Goal: Navigation & Orientation: Find specific page/section

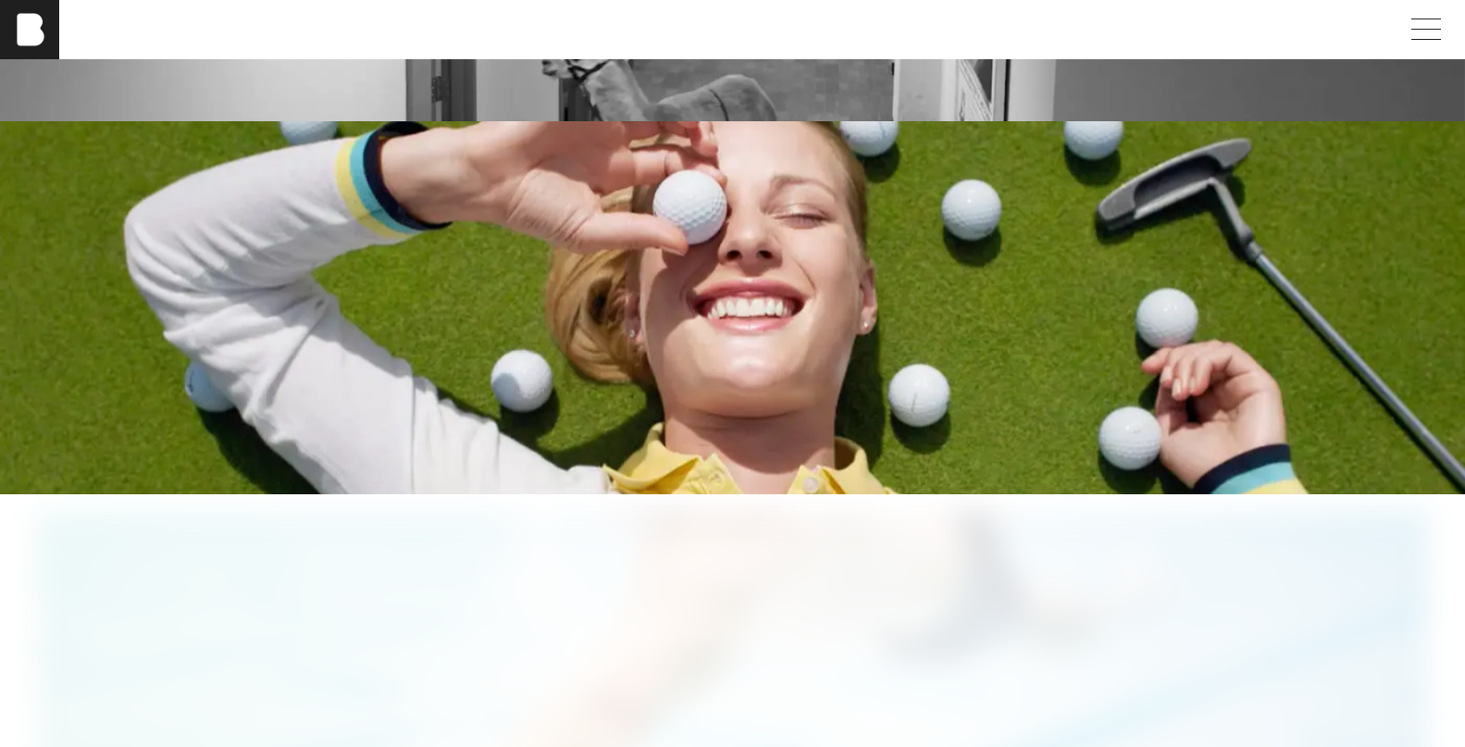
scroll to position [3239, 0]
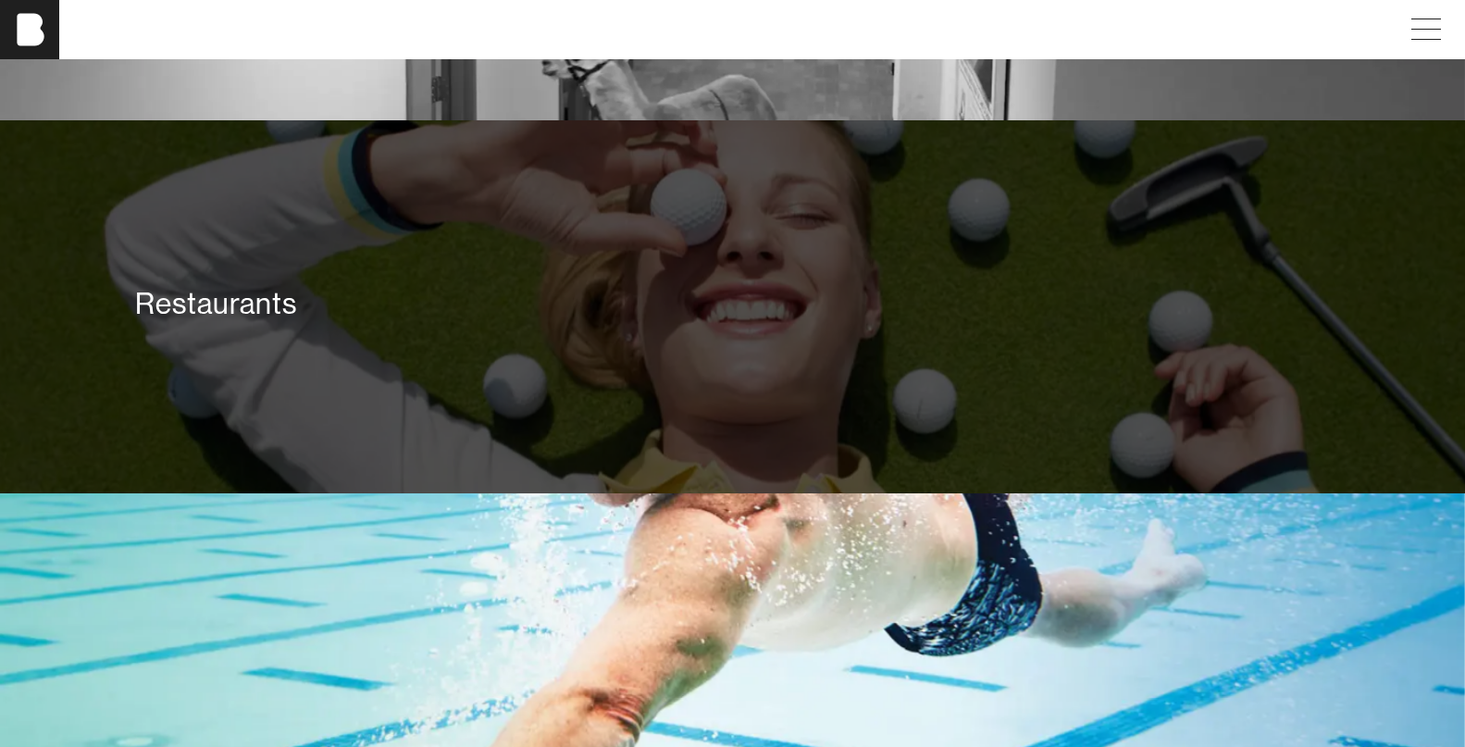
click at [90, 334] on div "Restaurants" at bounding box center [732, 307] width 1465 height 374
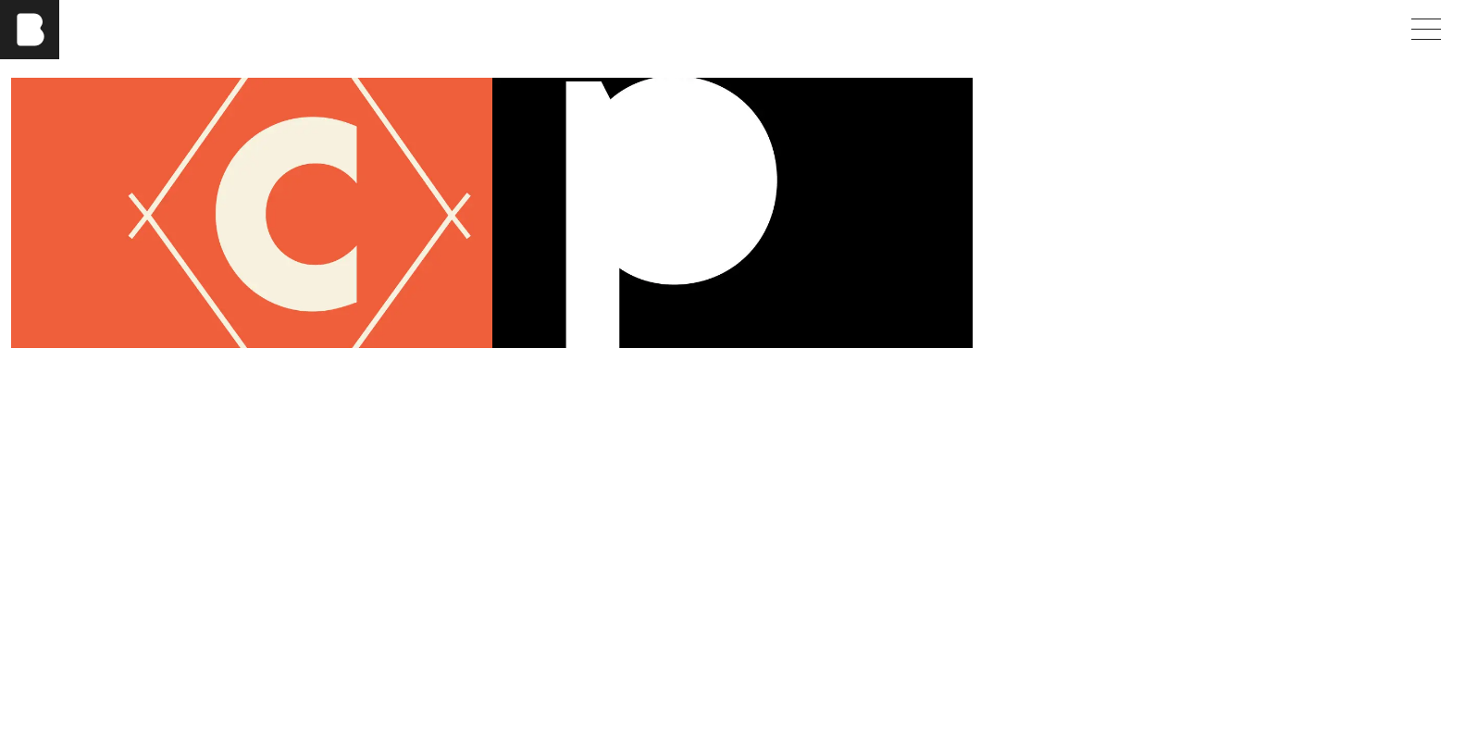
scroll to position [648, 0]
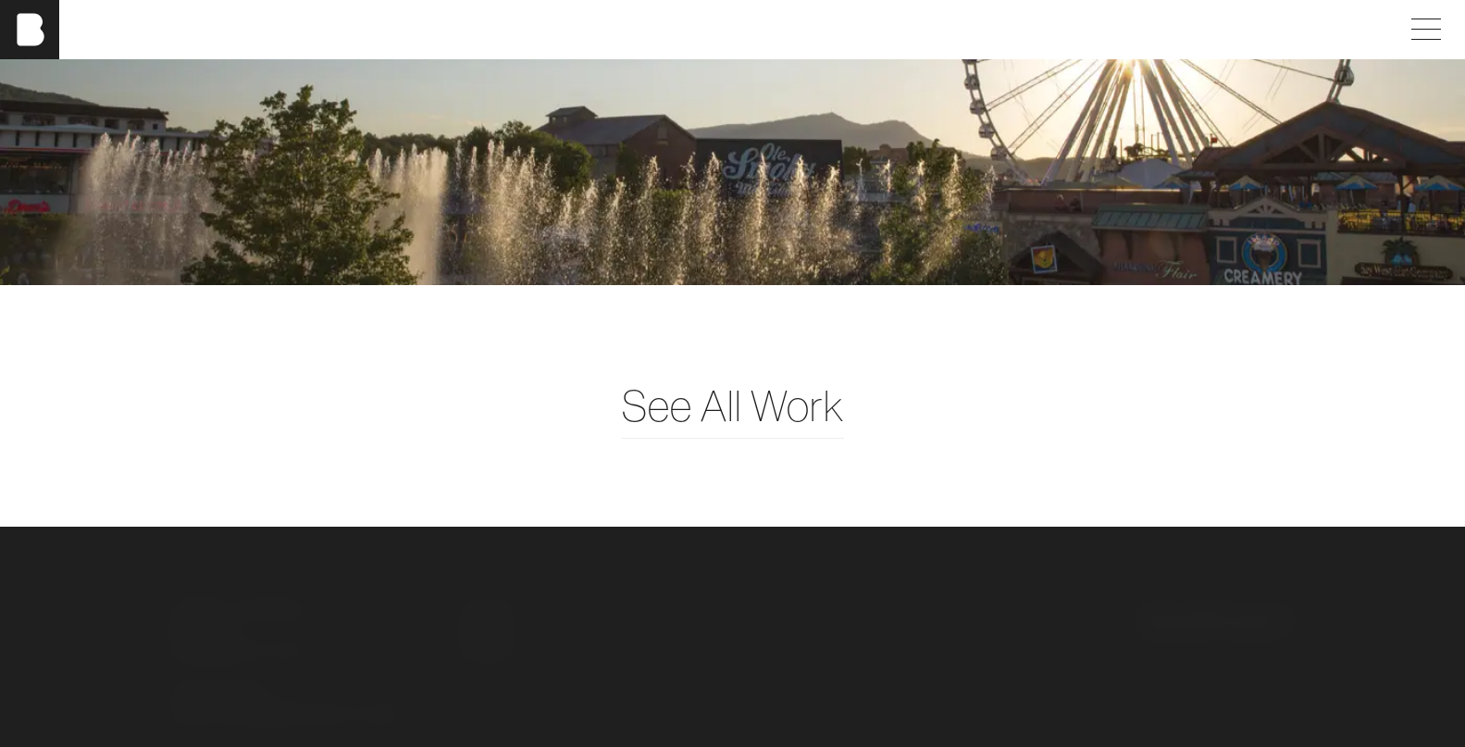
scroll to position [4323, 0]
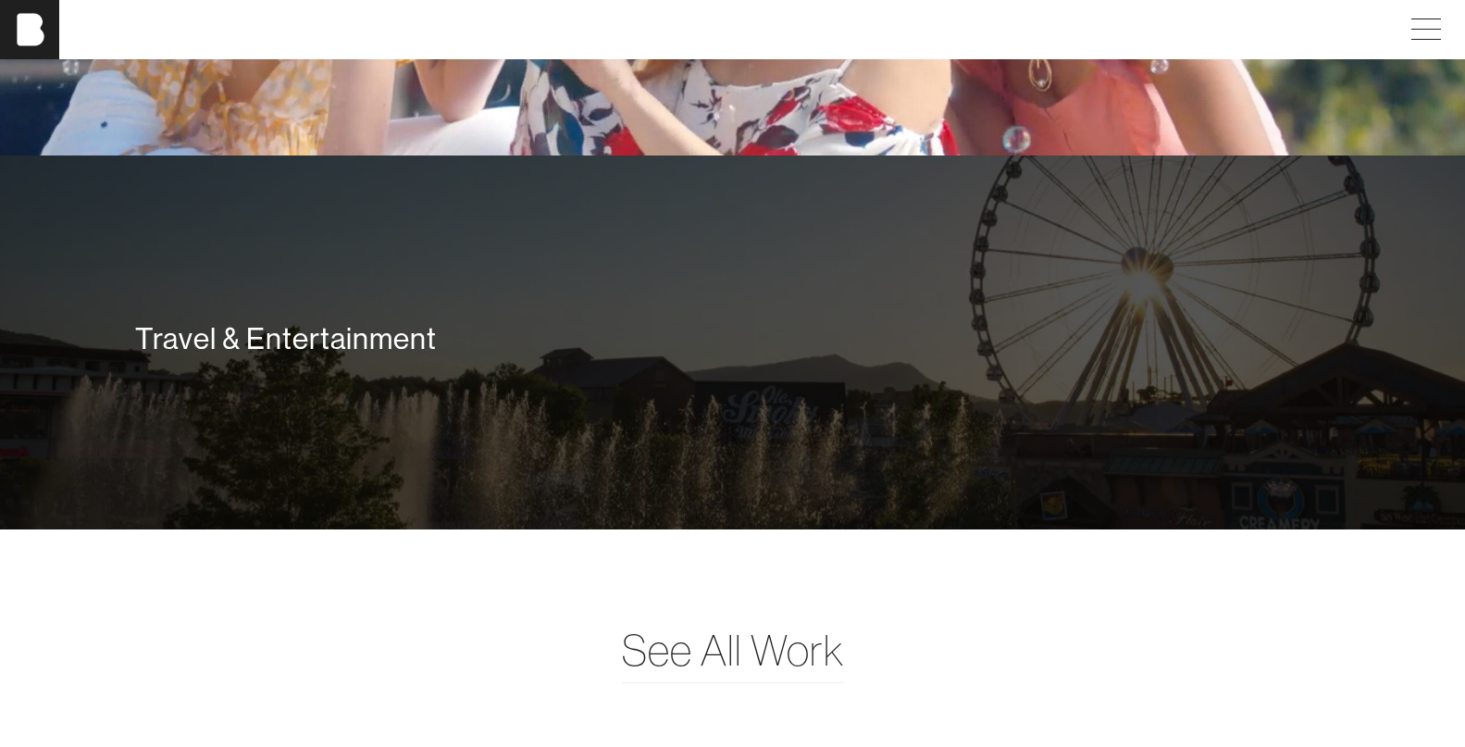
click at [660, 405] on div "Travel & Entertainment" at bounding box center [732, 342] width 1221 height 133
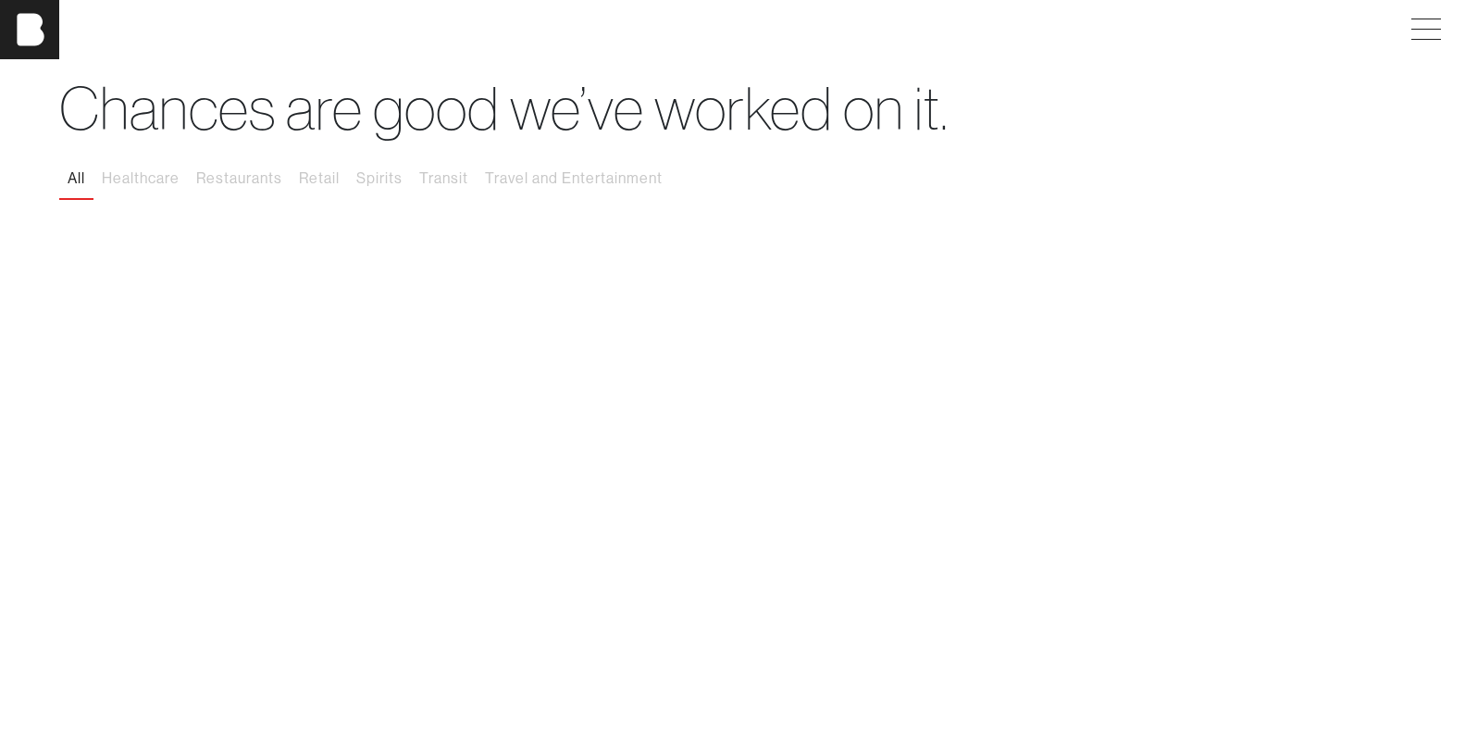
scroll to position [93, 0]
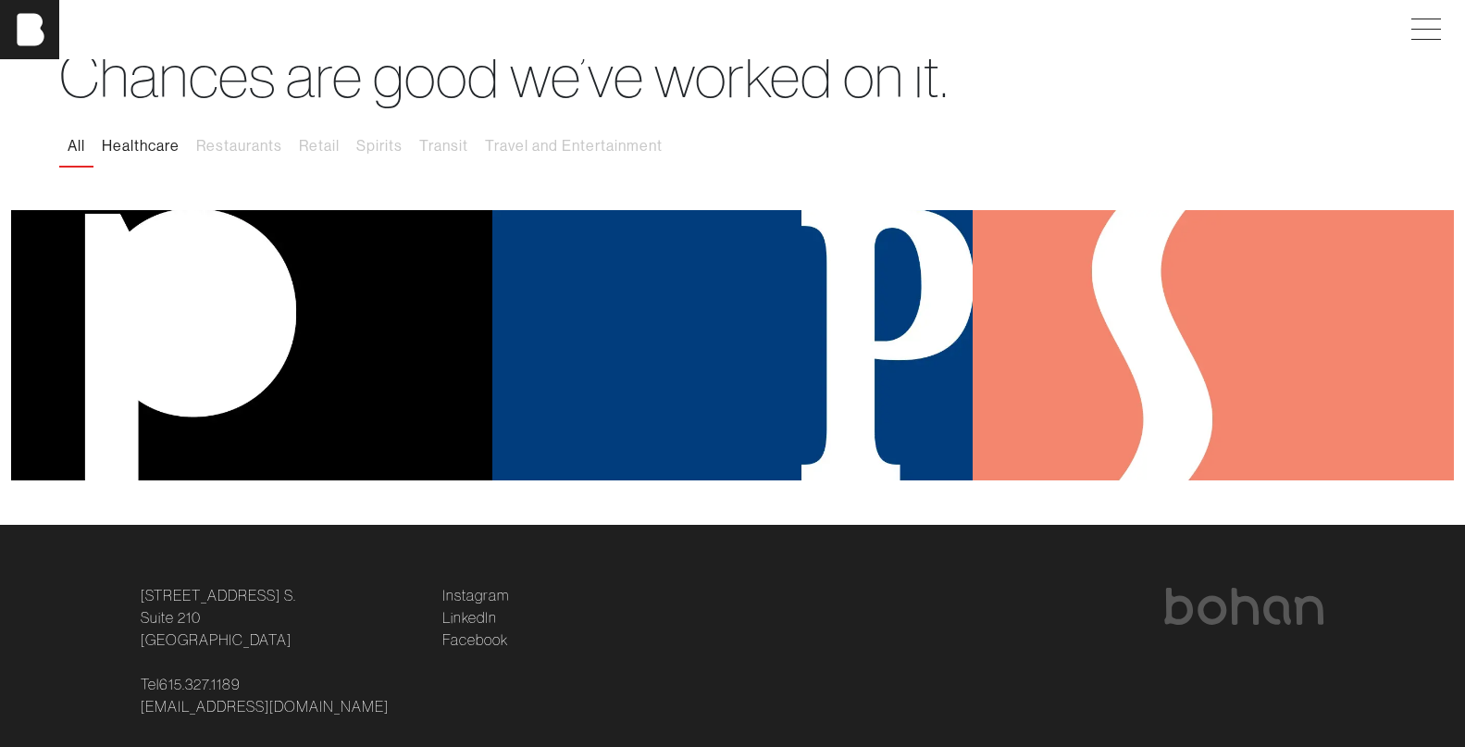
click at [157, 151] on button "Healthcare" at bounding box center [140, 146] width 94 height 39
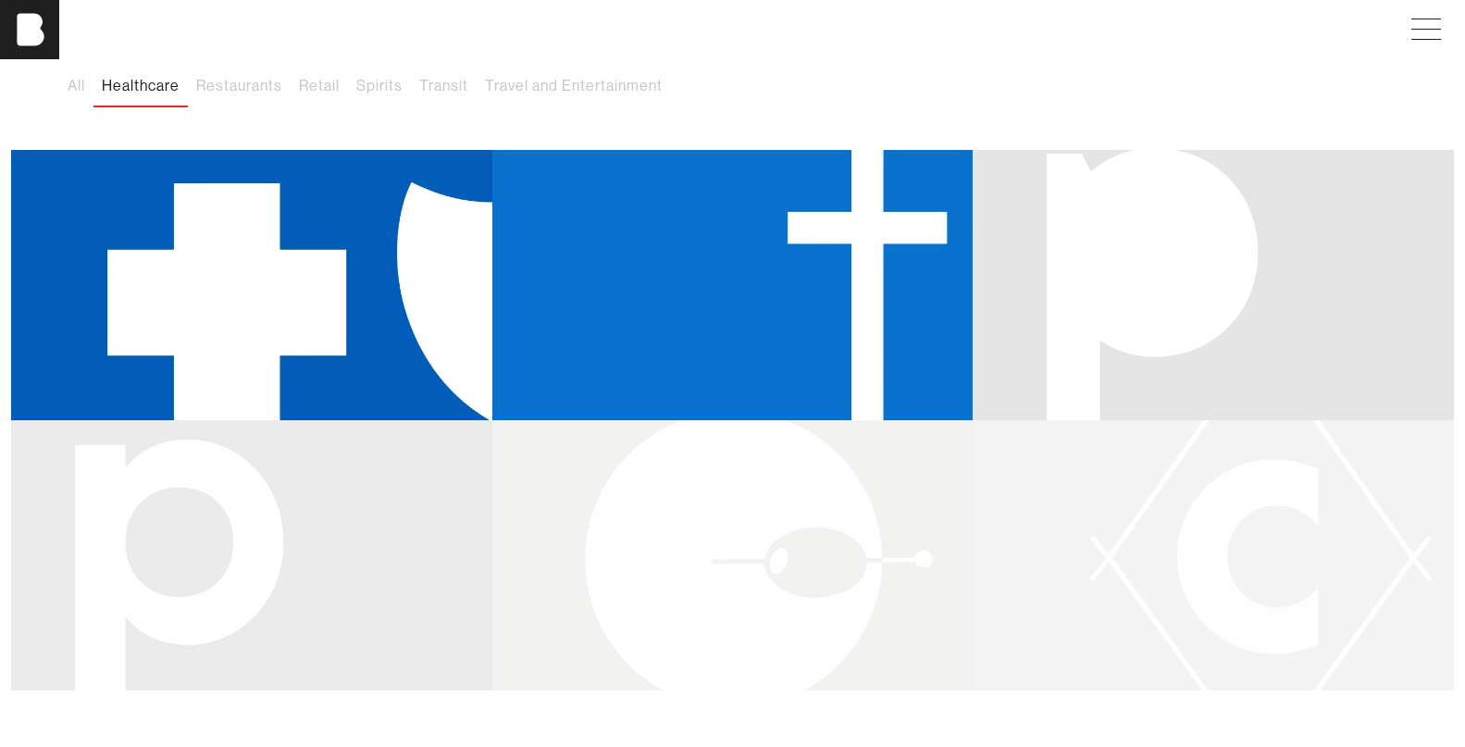
scroll to position [185, 0]
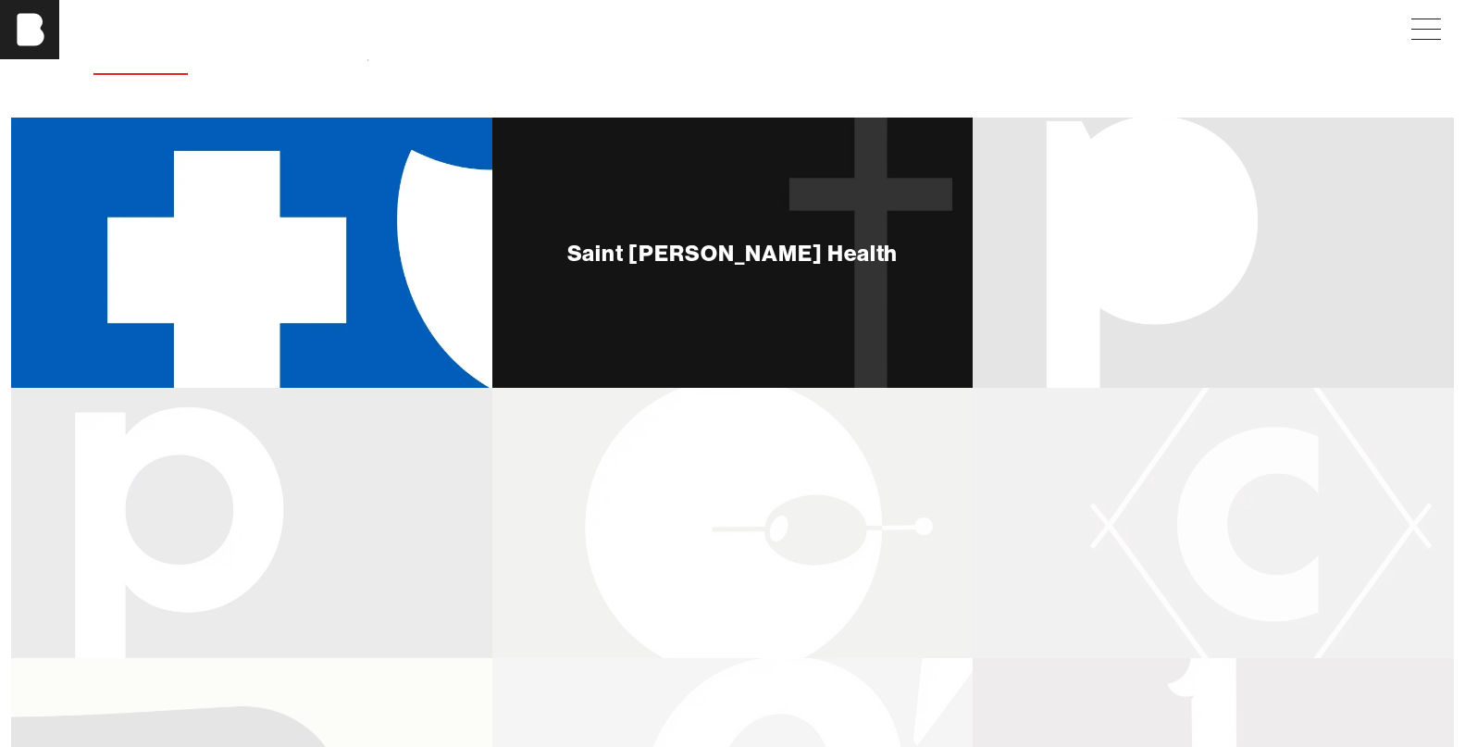
click at [767, 222] on div "Saint [PERSON_NAME] Health" at bounding box center [732, 253] width 481 height 270
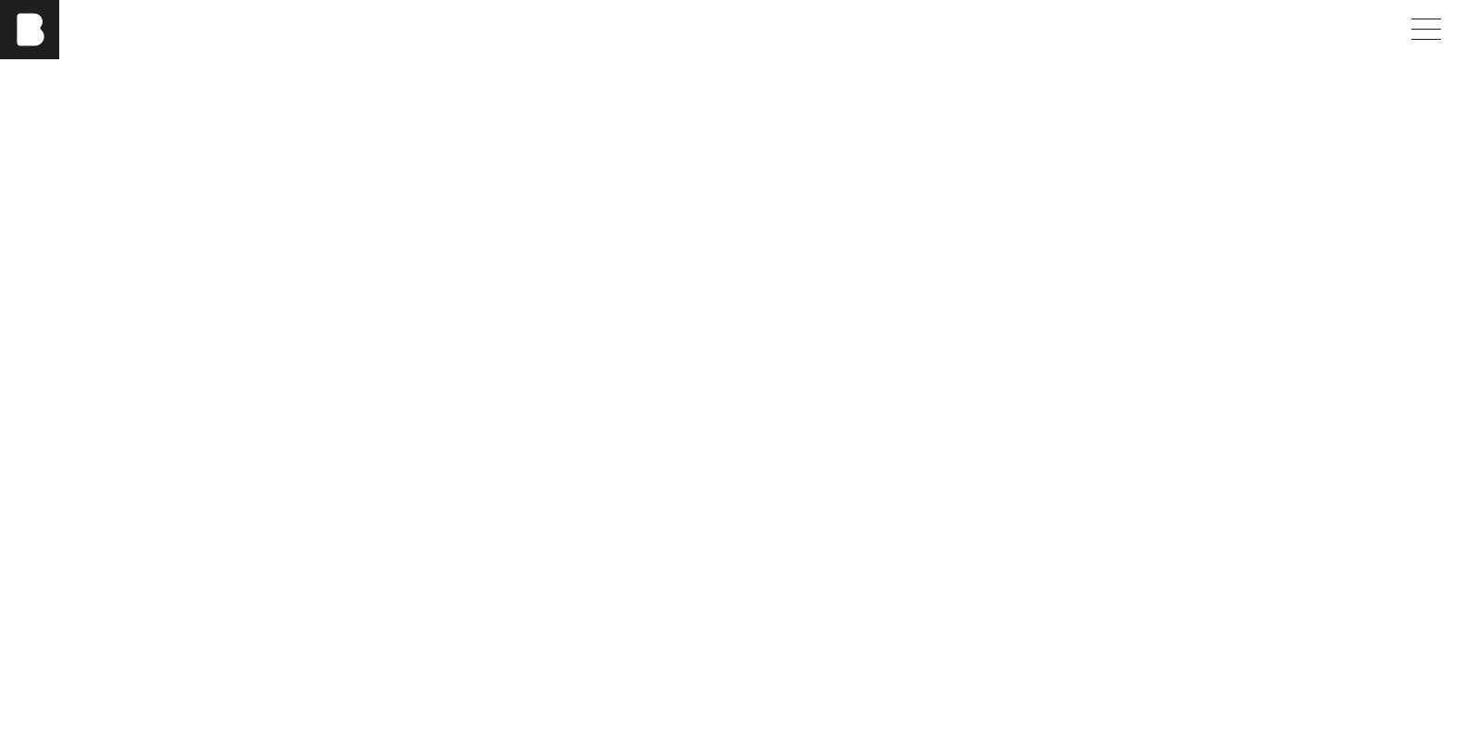
scroll to position [2591, 0]
